Goal: Information Seeking & Learning: Learn about a topic

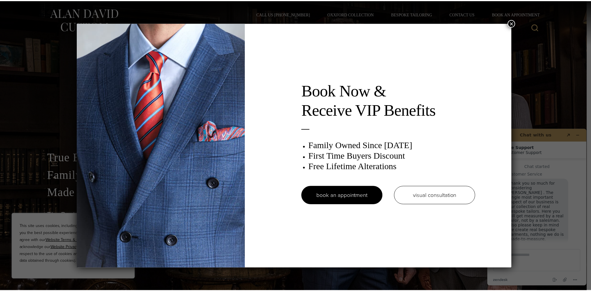
scroll to position [7, 0]
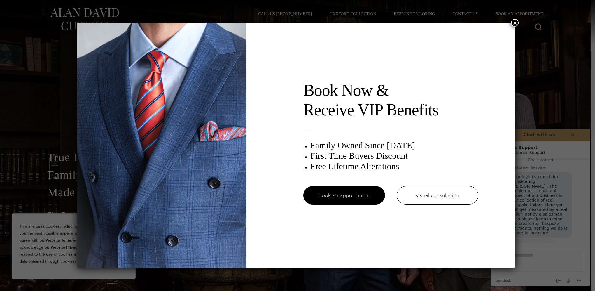
click at [517, 22] on button "×" at bounding box center [515, 23] width 8 height 8
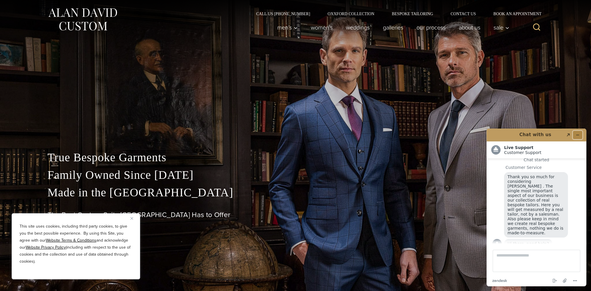
click at [578, 134] on icon "Minimize widget" at bounding box center [577, 135] width 4 height 4
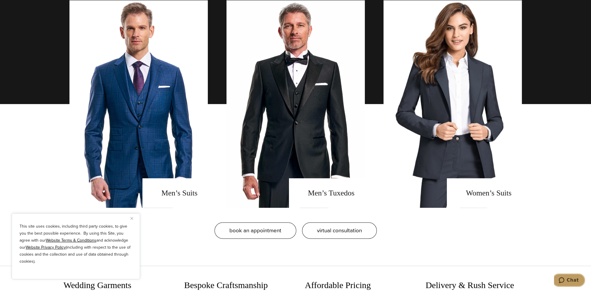
scroll to position [485, 0]
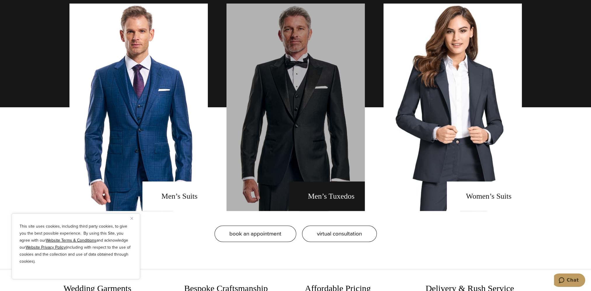
click at [311, 131] on link "men's tuxedos" at bounding box center [295, 107] width 138 height 207
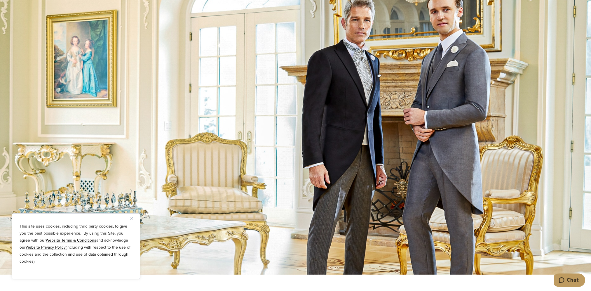
scroll to position [2522, 0]
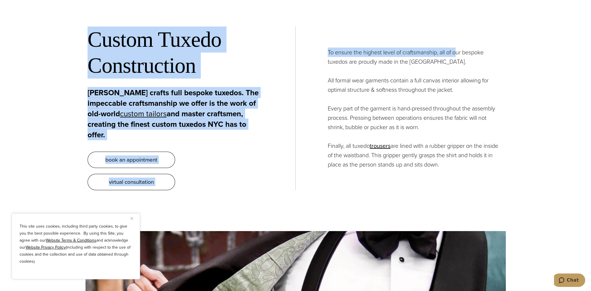
drag, startPoint x: 595, startPoint y: 176, endPoint x: 457, endPoint y: 22, distance: 206.2
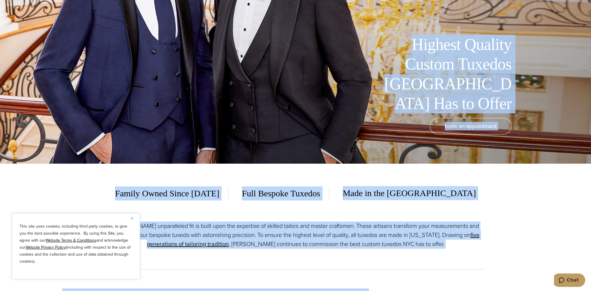
scroll to position [131, 0]
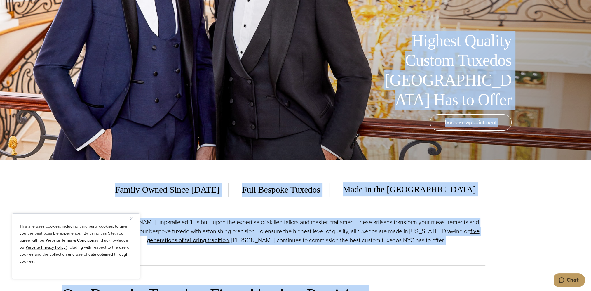
click at [545, 184] on section "Family Owned Since 1913 Full Bespoke Tuxedos Made in the USA Alan David’s unpar…" at bounding box center [295, 216] width 591 height 113
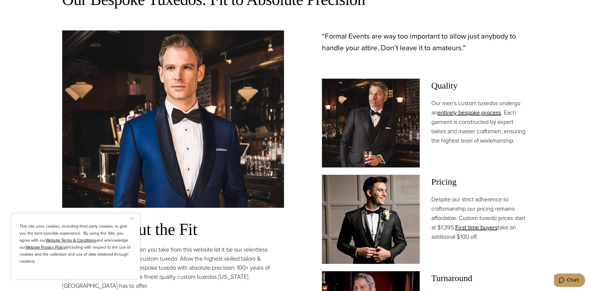
scroll to position [412, 0]
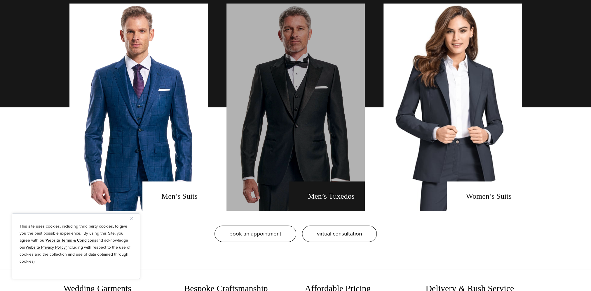
scroll to position [485, 0]
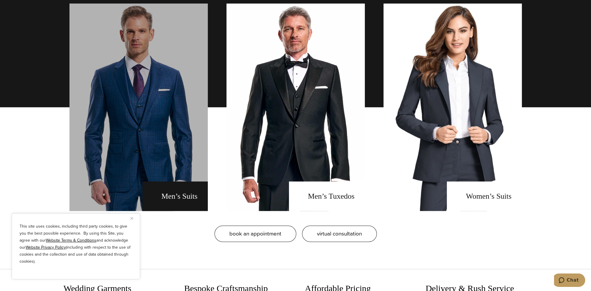
click at [159, 104] on link "men's suits" at bounding box center [138, 107] width 138 height 207
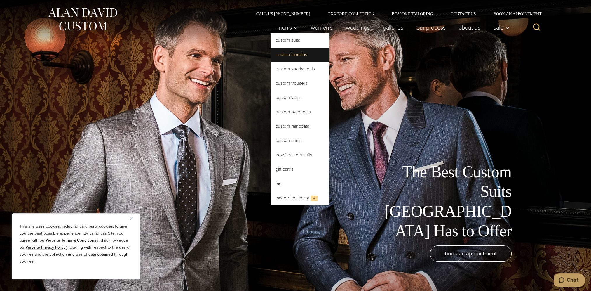
click at [293, 57] on link "Custom Tuxedos" at bounding box center [300, 55] width 58 height 14
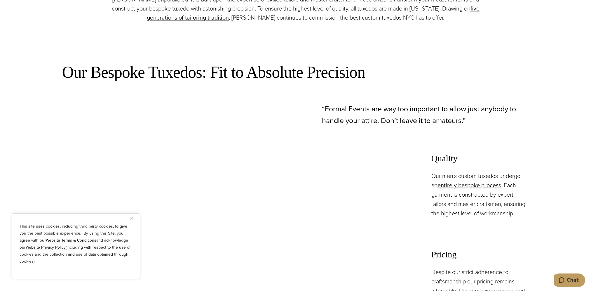
scroll to position [419, 0]
